Goal: Transaction & Acquisition: Purchase product/service

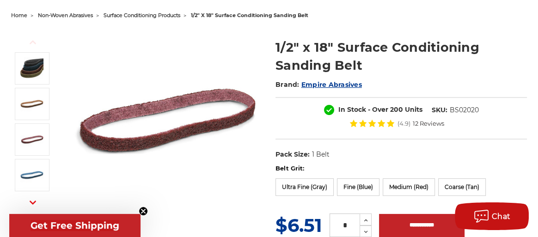
scroll to position [139, 0]
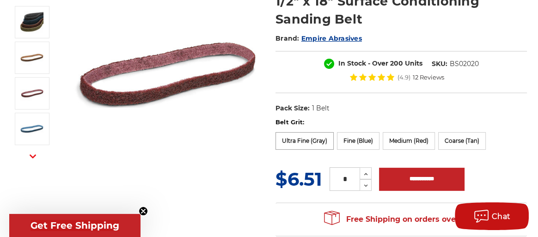
click at [298, 142] on label "Ultra Fine (Gray)" at bounding box center [305, 141] width 58 height 18
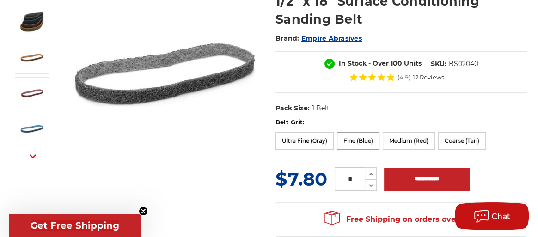
click at [365, 143] on label "Fine (Blue)" at bounding box center [358, 141] width 43 height 18
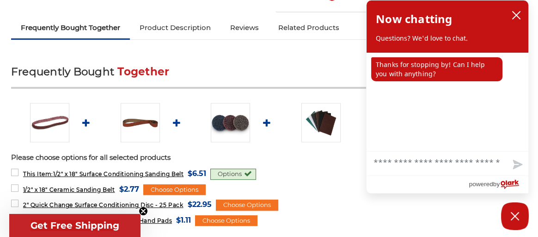
scroll to position [416, 0]
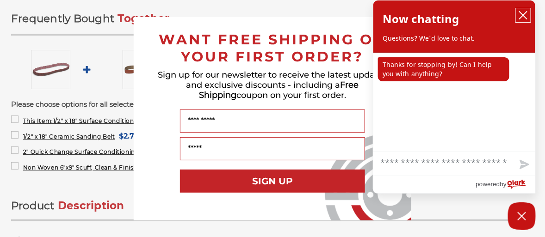
click at [518, 13] on button "close chatbox" at bounding box center [522, 15] width 15 height 14
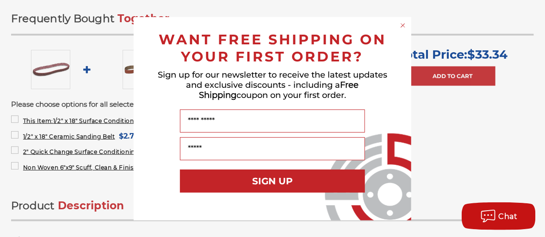
click at [402, 28] on circle "Close dialog" at bounding box center [403, 25] width 9 height 9
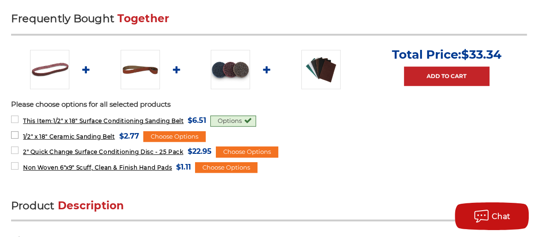
click at [95, 135] on span "1/2" x 18" Ceramic Sanding Belt" at bounding box center [69, 136] width 92 height 7
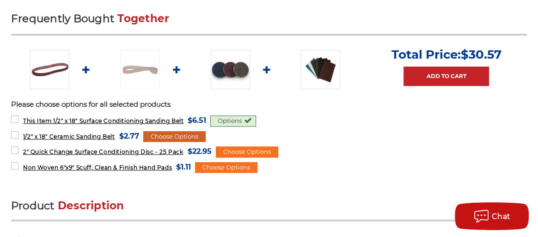
click at [165, 135] on div "Choose Options" at bounding box center [174, 136] width 62 height 11
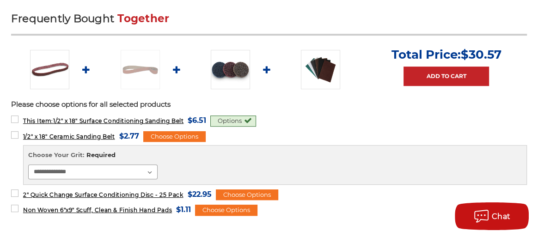
click at [149, 171] on select "**********" at bounding box center [92, 172] width 129 height 15
click at [150, 172] on select "**********" at bounding box center [92, 172] width 129 height 15
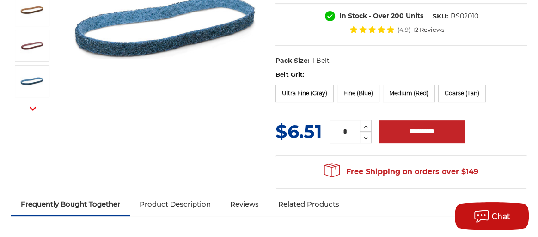
scroll to position [92, 0]
